Goal: Check status: Check status

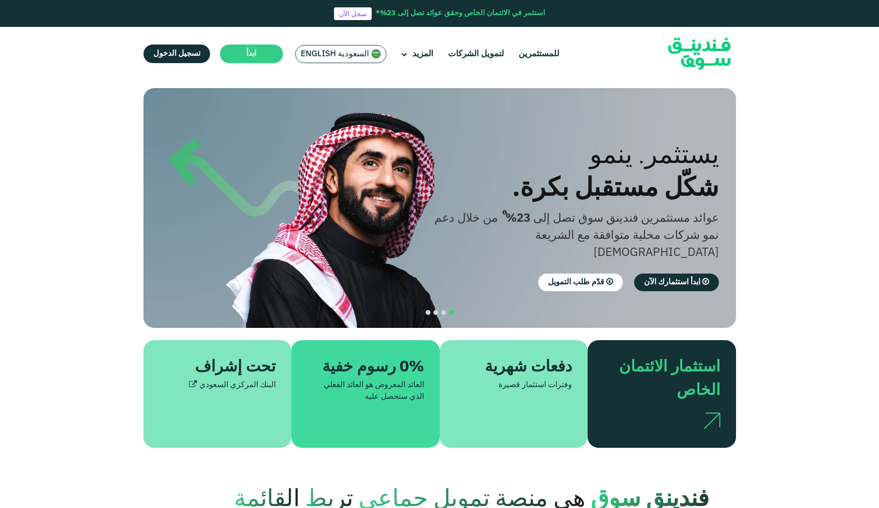
click at [317, 55] on span "السعودية English" at bounding box center [335, 53] width 69 height 11
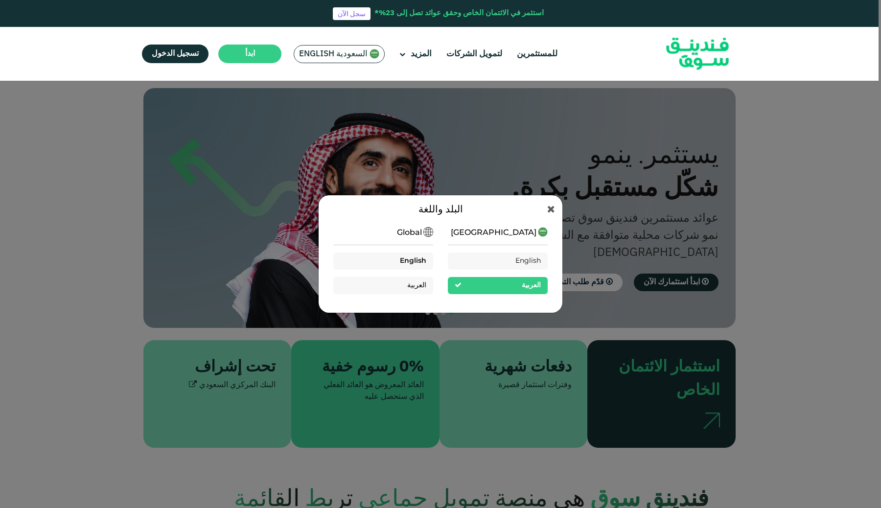
click at [417, 259] on span "English" at bounding box center [413, 261] width 26 height 7
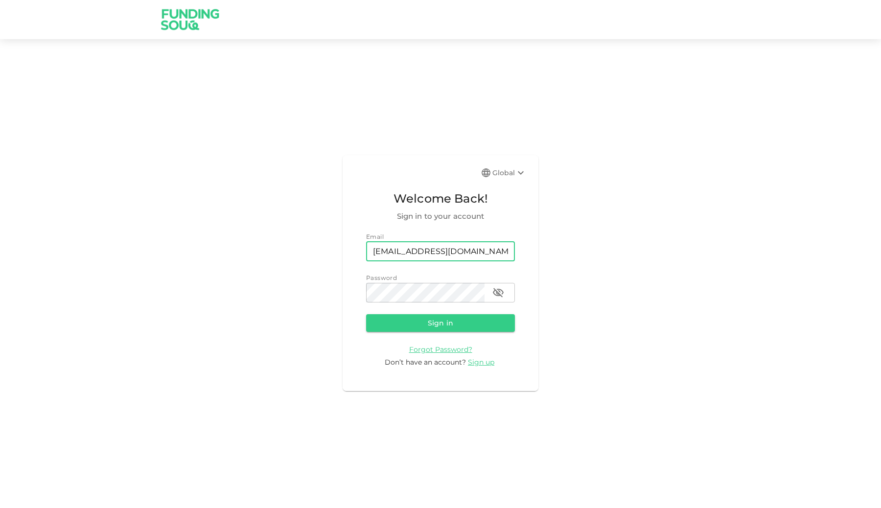
click at [421, 323] on button "Sign in" at bounding box center [440, 323] width 149 height 18
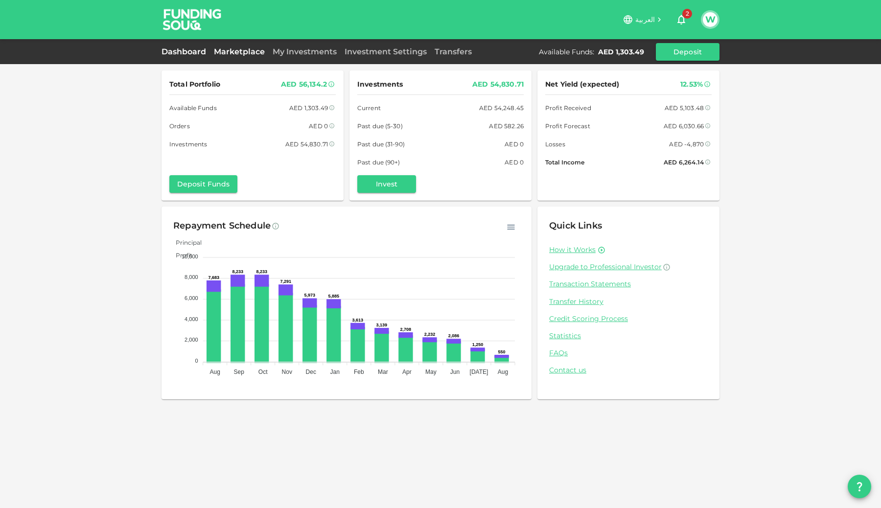
click at [248, 49] on link "Marketplace" at bounding box center [239, 51] width 59 height 9
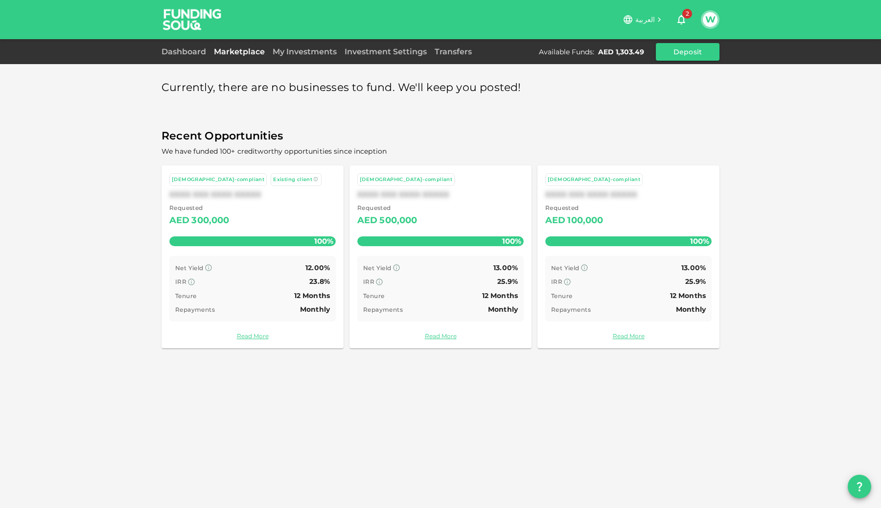
click at [687, 14] on span "2" at bounding box center [688, 14] width 10 height 10
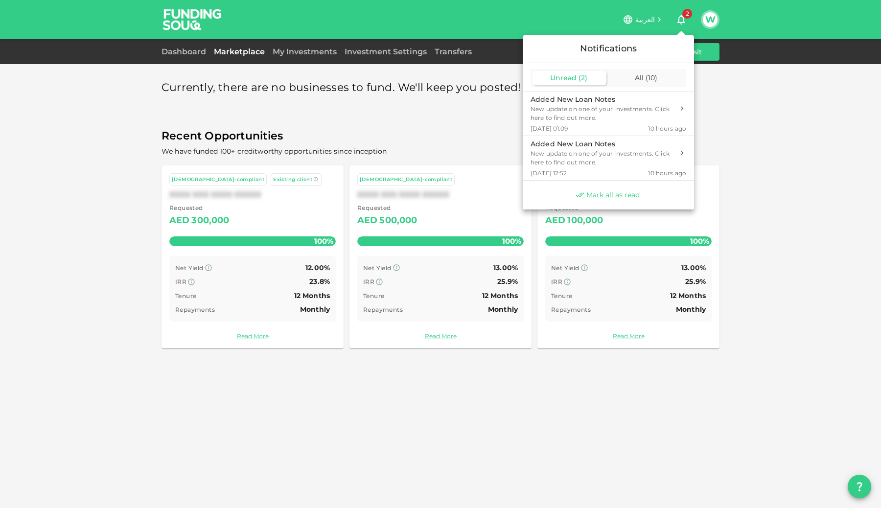
click at [329, 46] on div at bounding box center [440, 254] width 881 height 508
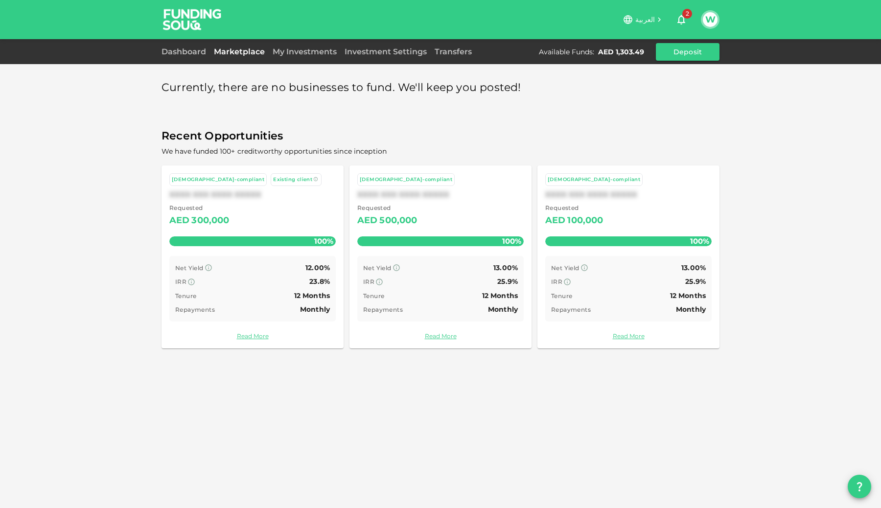
click at [323, 50] on link "My Investments" at bounding box center [305, 51] width 72 height 9
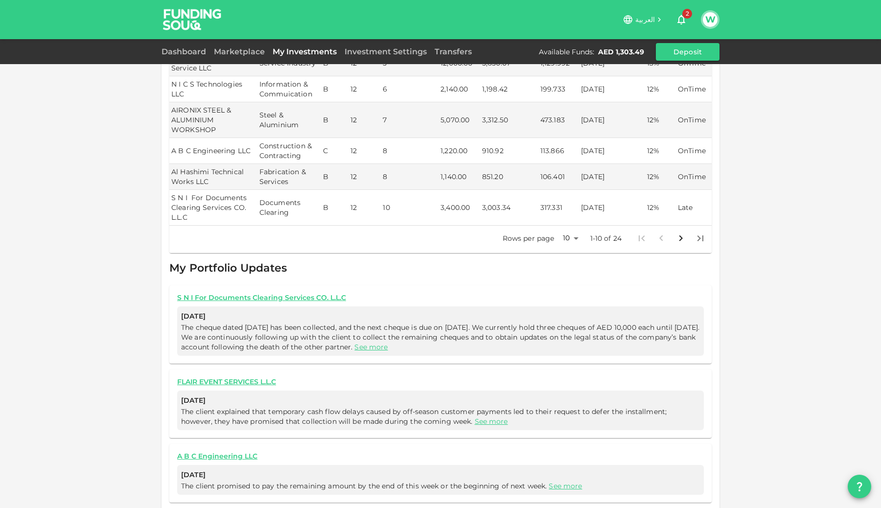
scroll to position [295, 0]
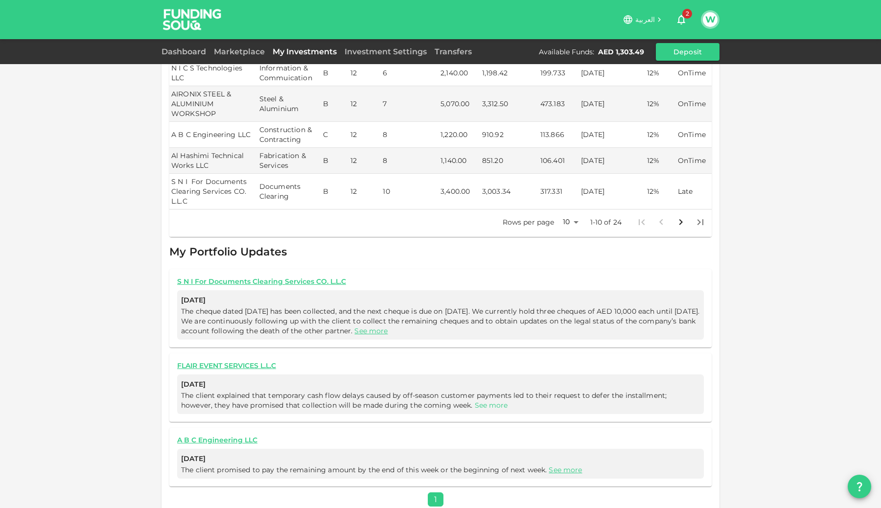
click at [475, 401] on link "See more" at bounding box center [491, 405] width 33 height 9
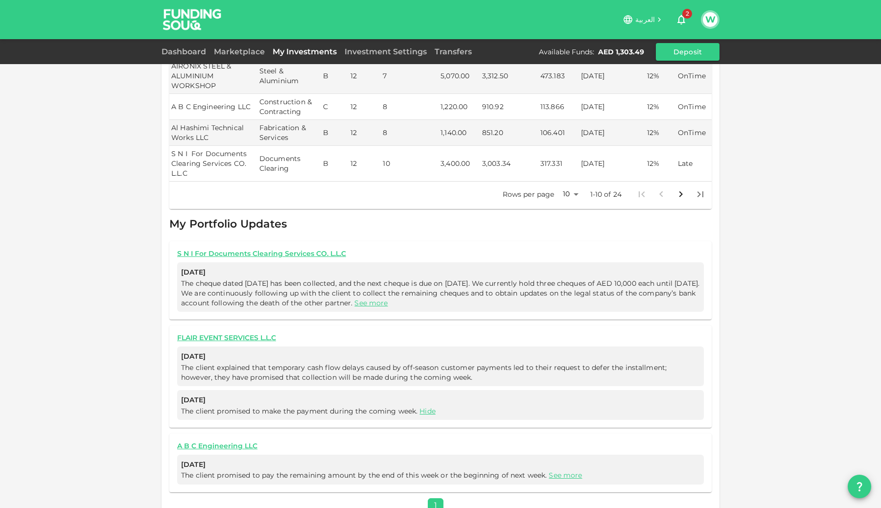
scroll to position [324, 0]
click at [388, 298] on link "See more" at bounding box center [370, 302] width 33 height 9
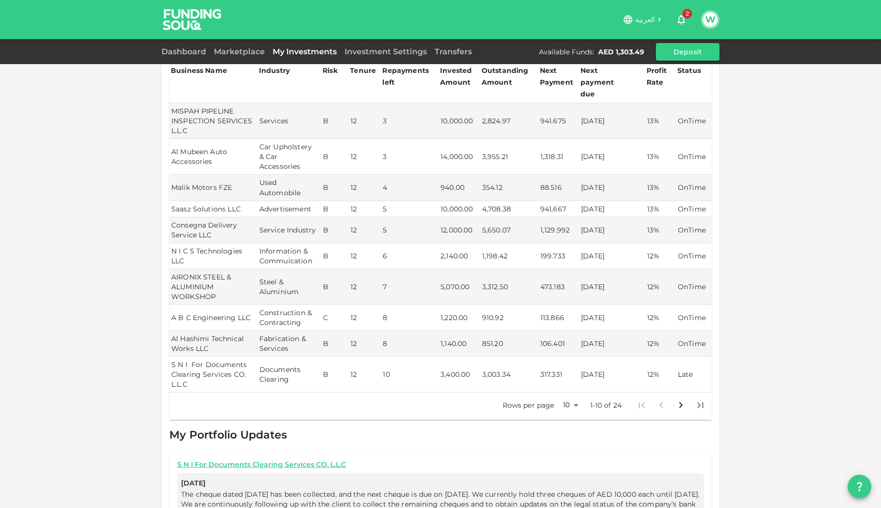
scroll to position [114, 0]
click at [567, 395] on body "العربية 2 W Dashboard Marketplace My Investments Investment Settings Transfers …" at bounding box center [440, 254] width 881 height 508
click at [568, 460] on li "100" at bounding box center [570, 461] width 29 height 18
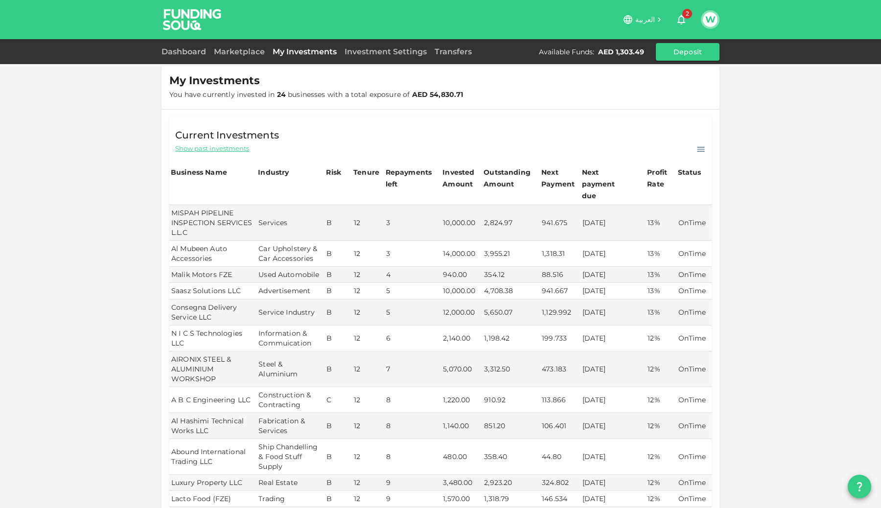
scroll to position [0, 0]
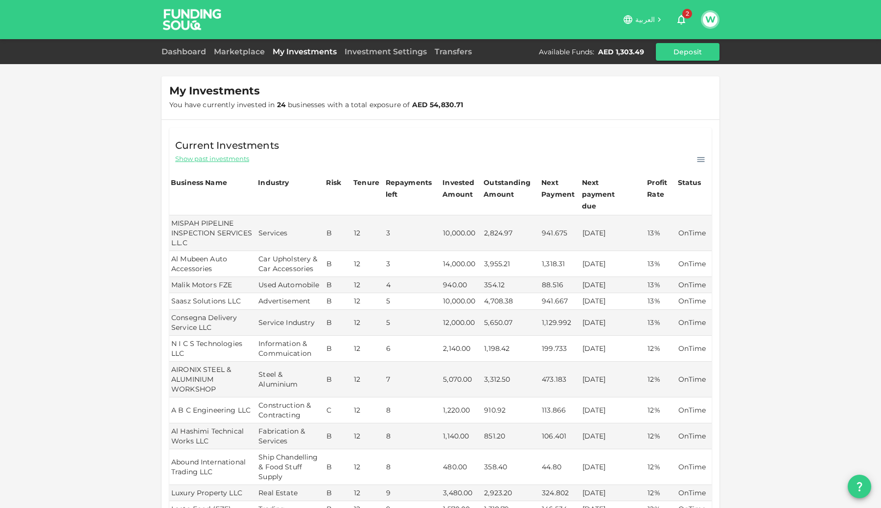
click at [239, 163] on span "Show past investments" at bounding box center [212, 158] width 74 height 9
type input "10"
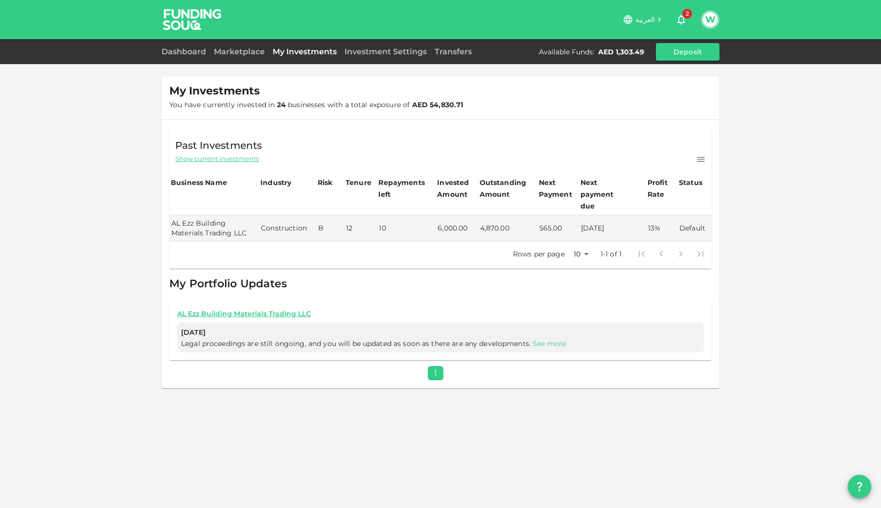
click at [548, 339] on link "See more" at bounding box center [549, 343] width 33 height 9
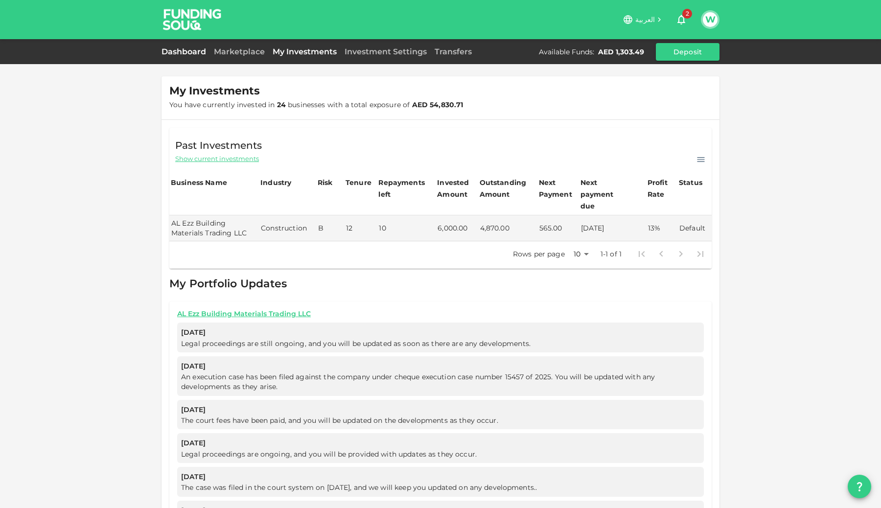
click at [191, 51] on link "Dashboard" at bounding box center [186, 51] width 48 height 9
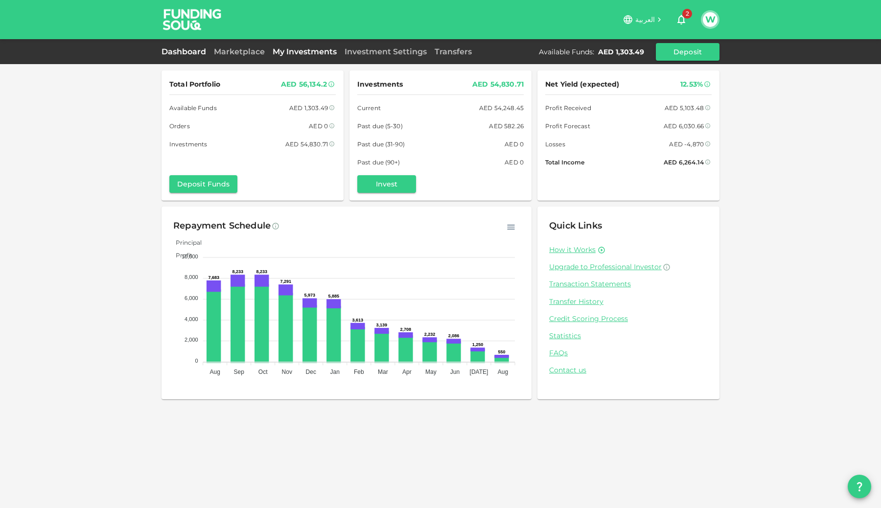
click at [321, 51] on link "My Investments" at bounding box center [305, 51] width 72 height 9
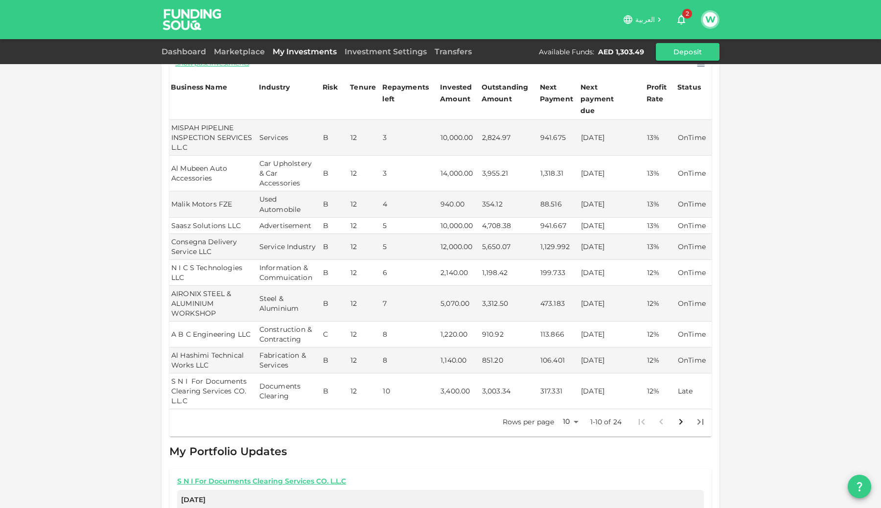
scroll to position [57, 0]
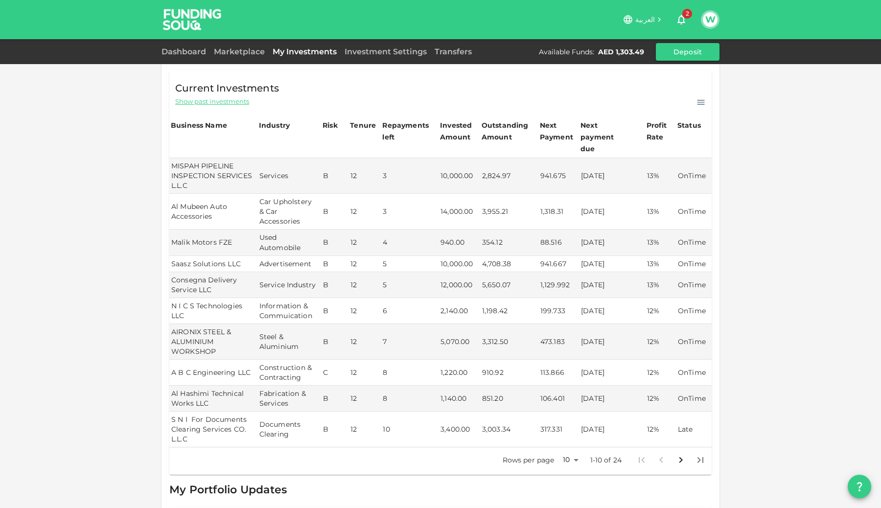
click at [570, 449] on body "العربية 2 W Dashboard Marketplace My Investments Investment Settings Transfers …" at bounding box center [440, 254] width 881 height 508
click at [570, 485] on li "100" at bounding box center [570, 492] width 29 height 18
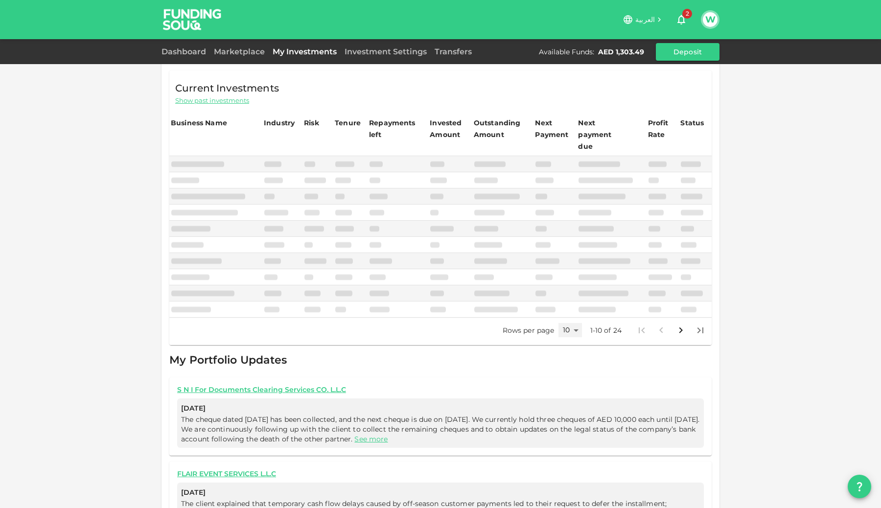
type input "100"
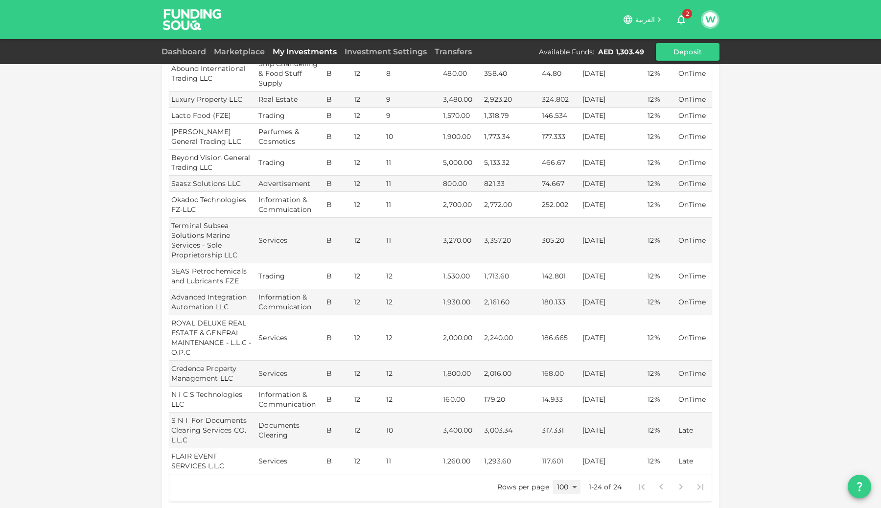
scroll to position [659, 0]
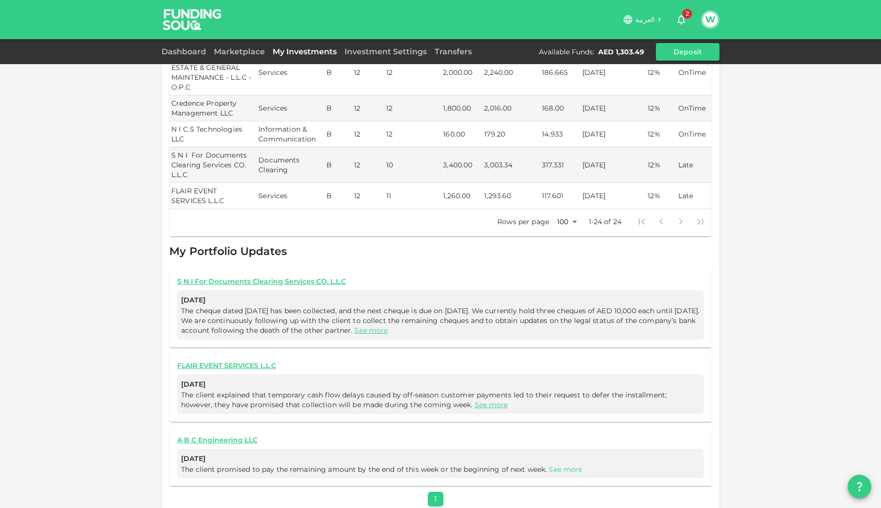
click at [560, 465] on link "See more" at bounding box center [565, 469] width 33 height 9
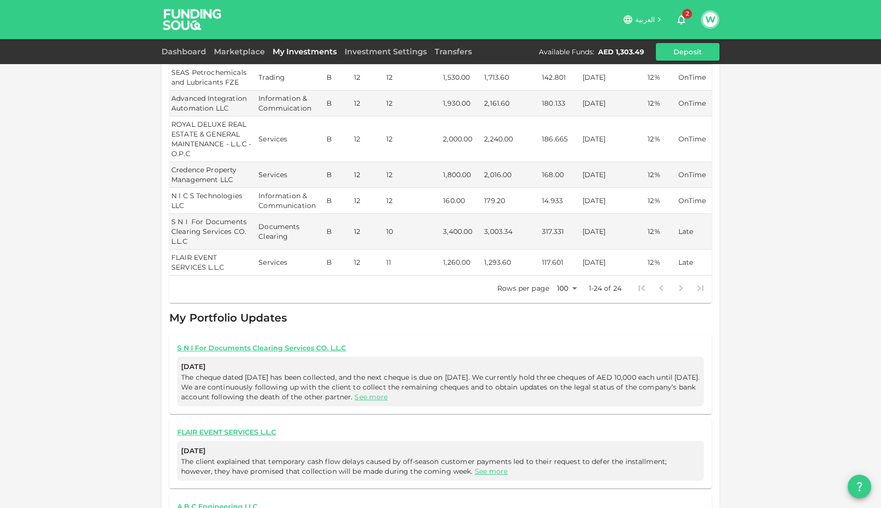
scroll to position [769, 0]
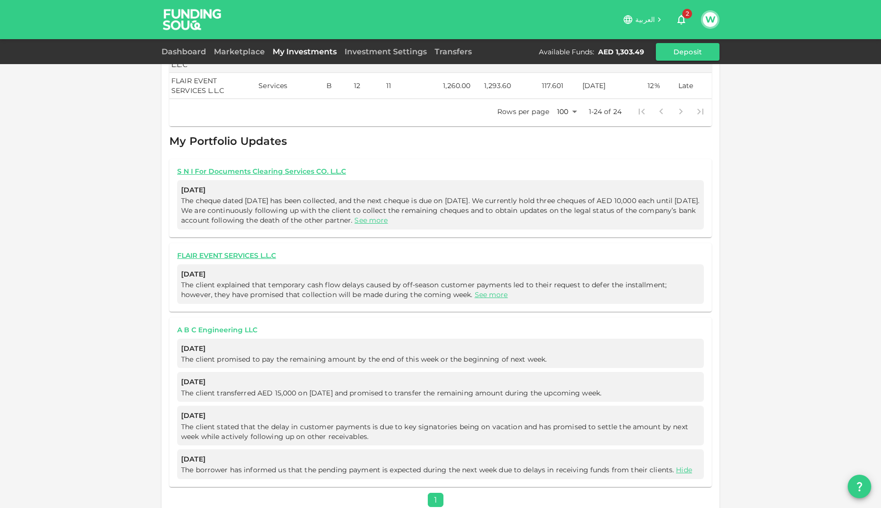
click at [240, 326] on link "A B C Engineering LLC" at bounding box center [440, 330] width 527 height 9
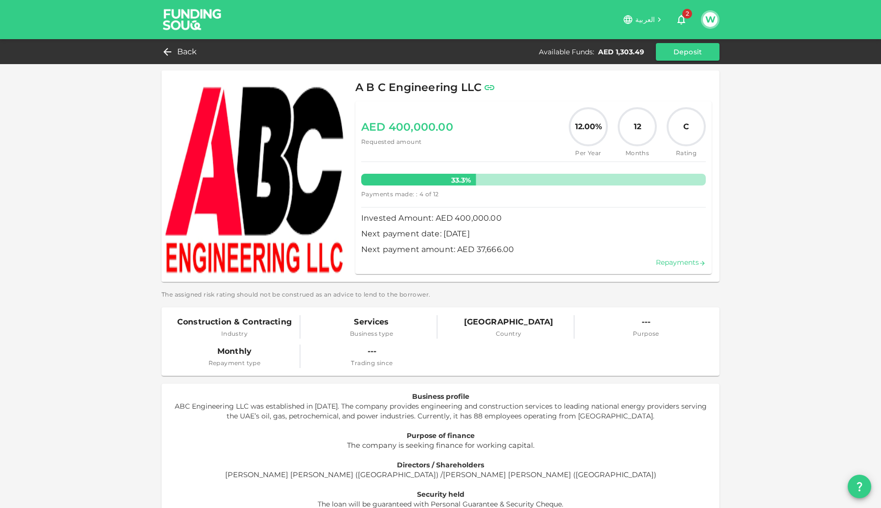
click at [668, 263] on link "Repayments" at bounding box center [681, 262] width 50 height 9
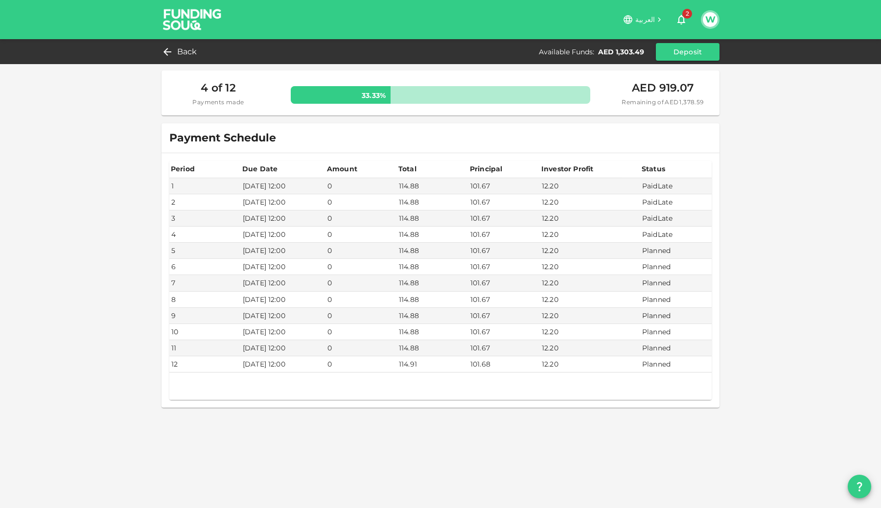
click at [678, 10] on div "2" at bounding box center [681, 20] width 31 height 20
click at [679, 24] on icon "button" at bounding box center [682, 20] width 12 height 12
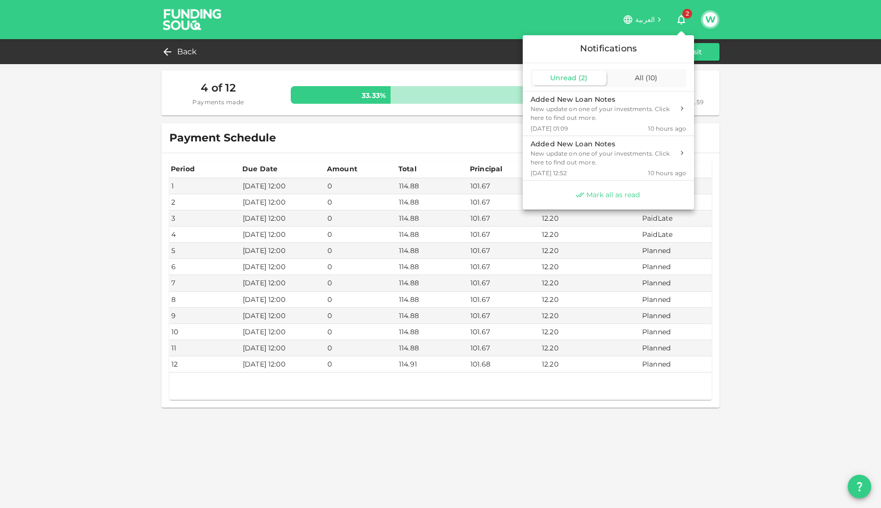
click at [630, 194] on span "Mark all as read" at bounding box center [613, 194] width 53 height 9
click at [193, 40] on div at bounding box center [440, 254] width 881 height 508
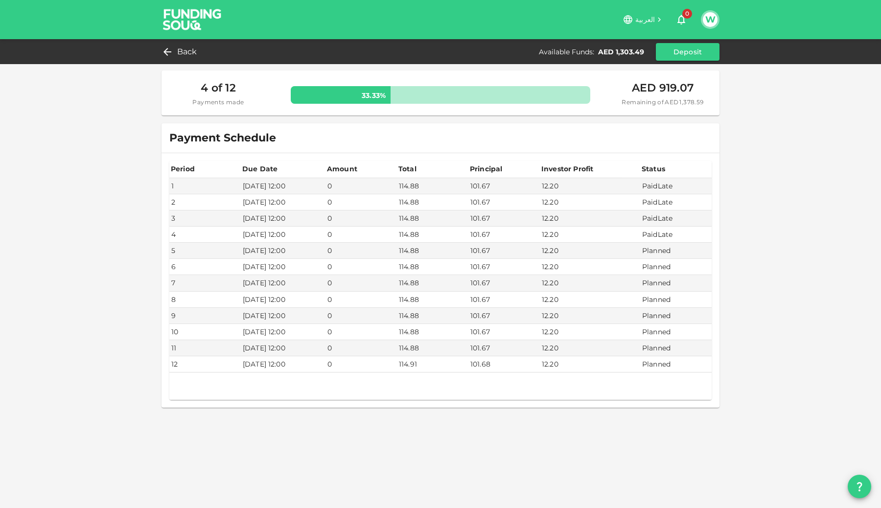
click at [190, 49] on span "Back" at bounding box center [187, 52] width 20 height 14
